Goal: Information Seeking & Learning: Compare options

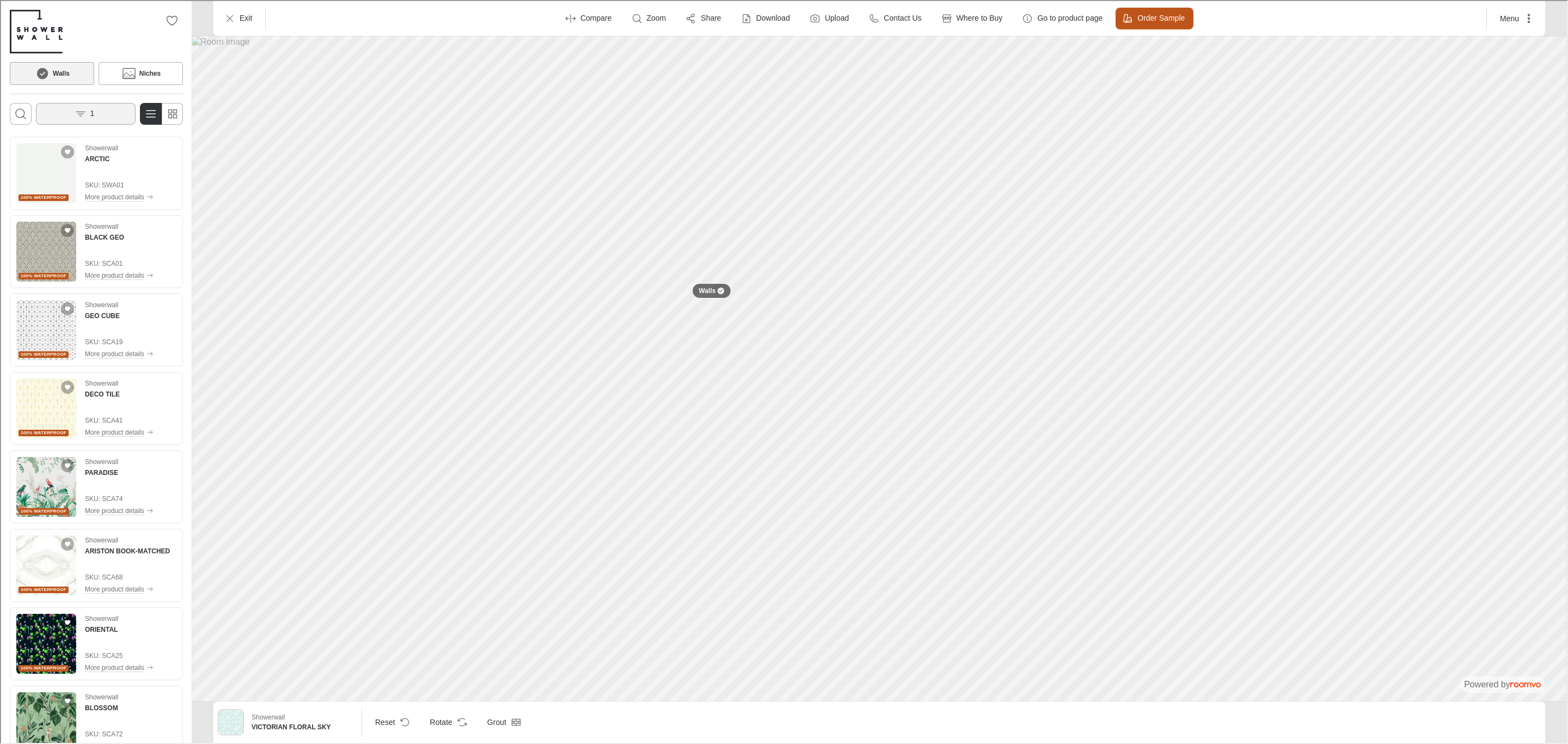
click at [96, 108] on button "1" at bounding box center [85, 113] width 100 height 22
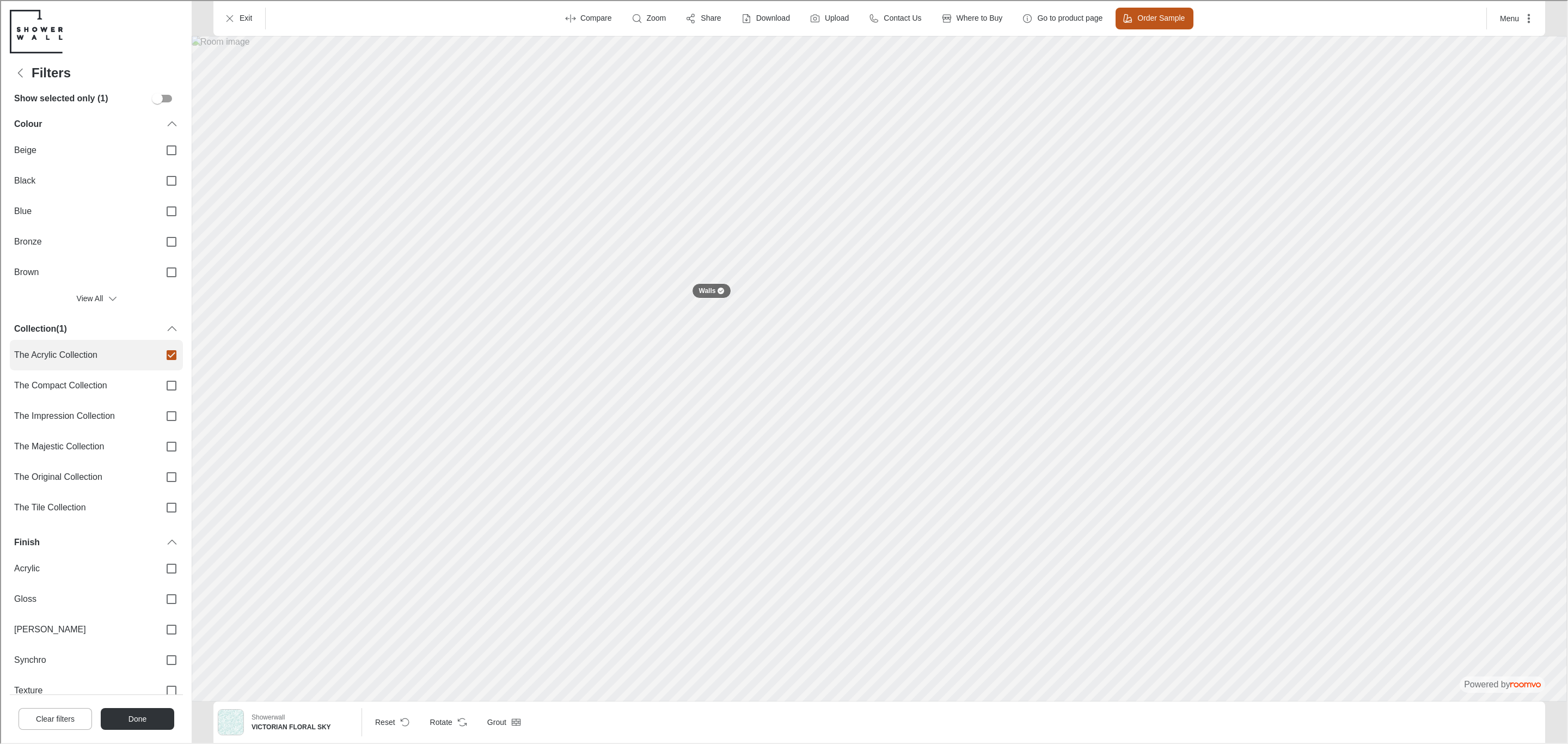
click at [141, 359] on span "The Acrylic Collection" at bounding box center [81, 354] width 137 height 12
click at [159, 359] on input "The Acrylic Collection" at bounding box center [170, 354] width 23 height 23
checkbox input "false"
click at [139, 392] on label "The Compact Collection" at bounding box center [95, 384] width 173 height 30
click at [159, 392] on input "The Compact Collection" at bounding box center [170, 385] width 23 height 23
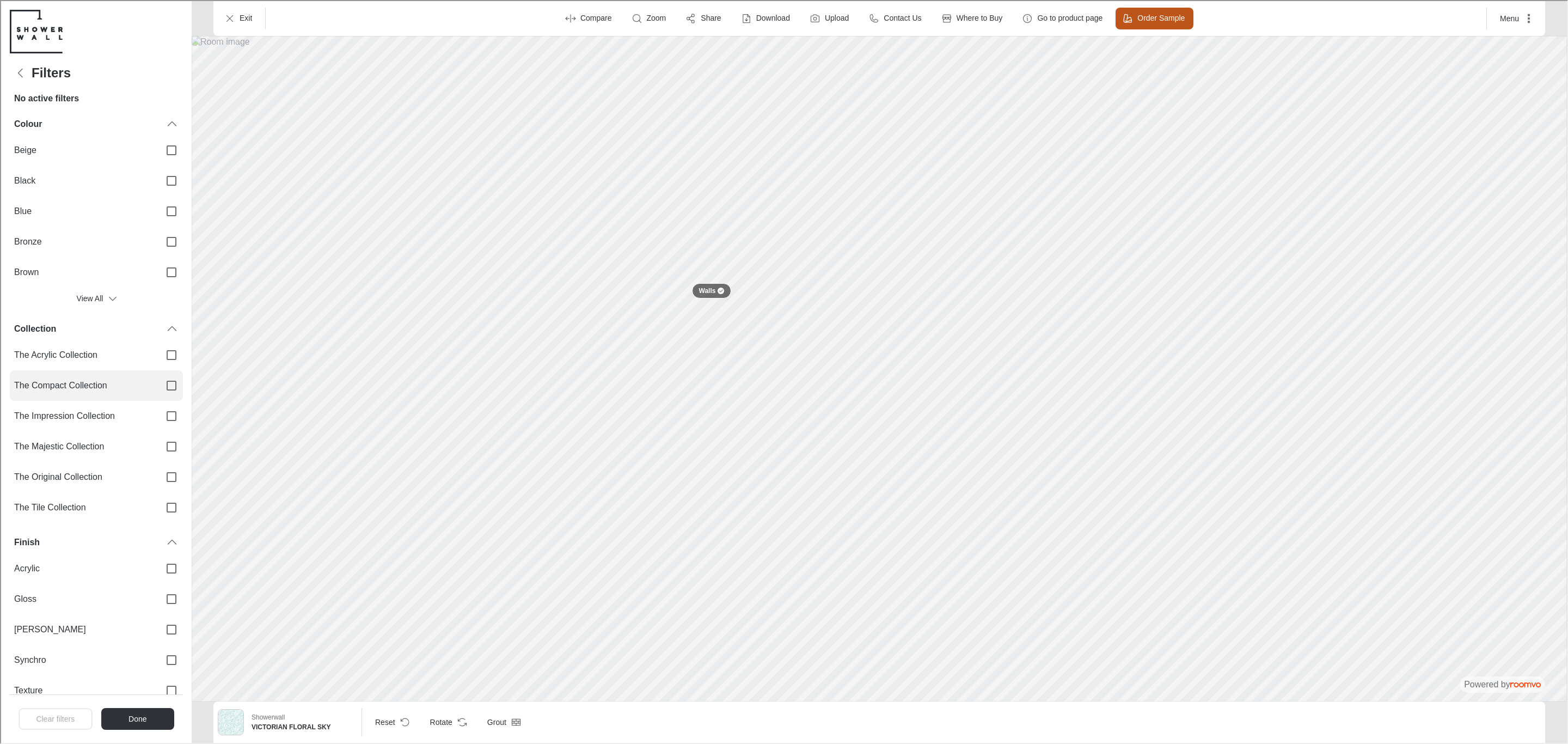
checkbox input "true"
click at [121, 718] on button "Done" at bounding box center [136, 718] width 74 height 22
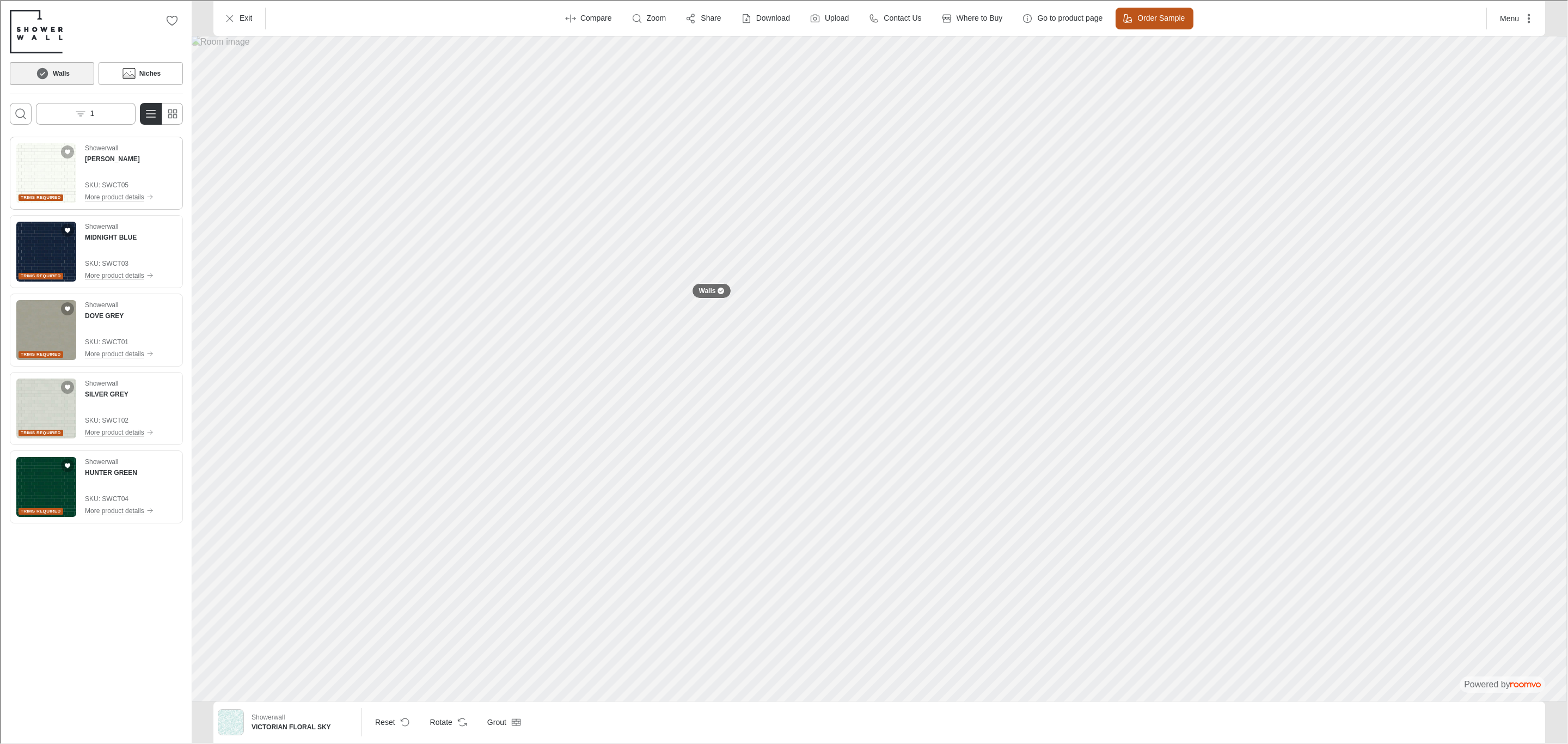
click at [54, 187] on img "See LILY WHITE in the room" at bounding box center [45, 172] width 60 height 60
click at [51, 245] on img "See MIDNIGHT BLUE in the room" at bounding box center [45, 250] width 60 height 60
